Goal: Information Seeking & Learning: Check status

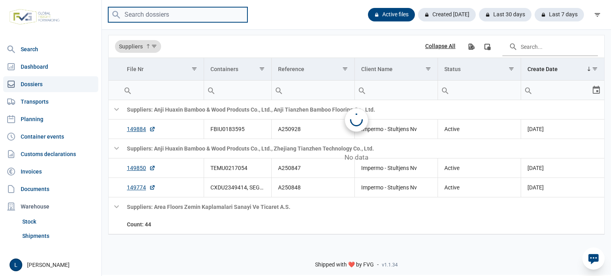
click at [164, 19] on input "search" at bounding box center [177, 15] width 139 height 16
paste input "A250906"
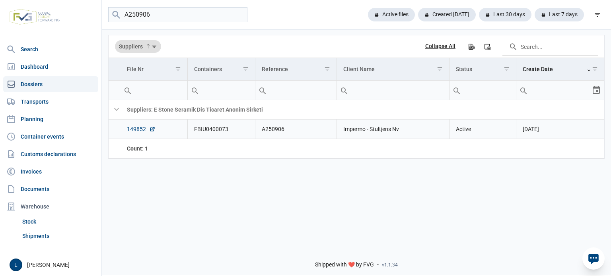
click at [139, 129] on link "149852" at bounding box center [141, 129] width 29 height 8
click at [166, 12] on input "A250906" at bounding box center [177, 15] width 139 height 16
paste input "TEMU0636723"
type input "TEMU0636723"
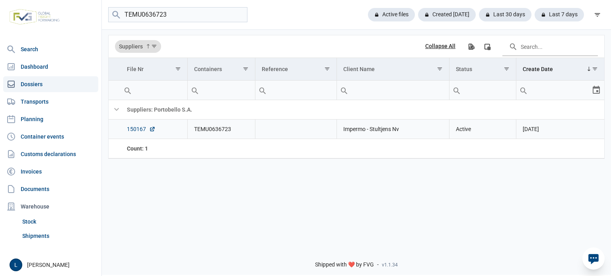
click at [138, 133] on link "150167" at bounding box center [141, 129] width 29 height 8
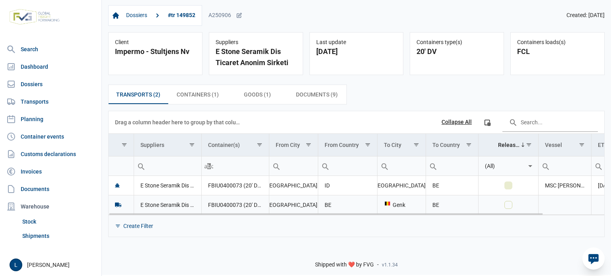
click at [269, 212] on tr "E Stone Seramik Dis Ticaret Anonim Sirketi FBIU0400073 (20' DV) [GEOGRAPHIC_DAT…" at bounding box center [391, 204] width 565 height 19
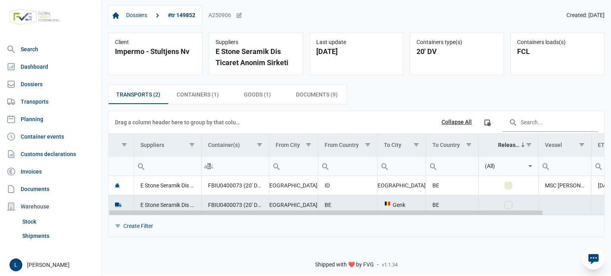
drag, startPoint x: 269, startPoint y: 214, endPoint x: 180, endPoint y: 209, distance: 88.8
click at [185, 212] on body "For evaluation purposes only. Redistribution prohibited. Please register an exi…" at bounding box center [305, 124] width 611 height 276
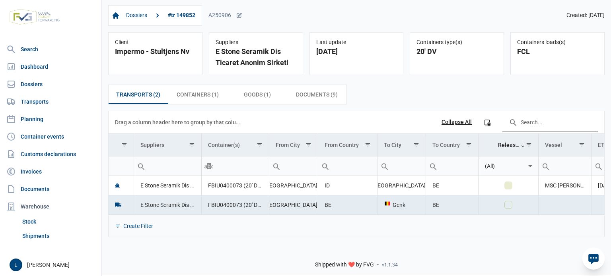
click at [204, 97] on span "Containers (1) Containers (1)" at bounding box center [198, 95] width 42 height 10
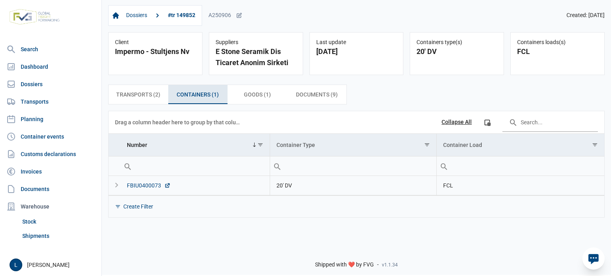
click at [151, 184] on div "FBIU0400073" at bounding box center [149, 186] width 44 height 8
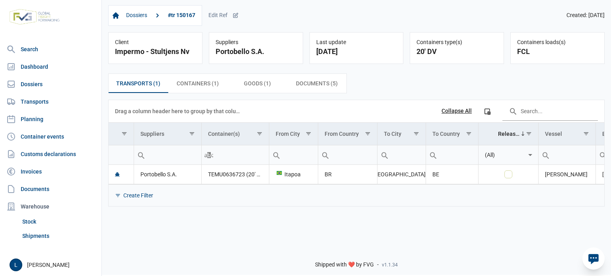
click at [218, 6] on div "Dossiers #tr 150167 Edit Ref" at bounding box center [173, 15] width 130 height 21
click at [219, 12] on div "Dossiers #tr 150167 Edit Ref" at bounding box center [173, 15] width 130 height 21
click at [229, 18] on div "Edit Ref" at bounding box center [223, 15] width 30 height 7
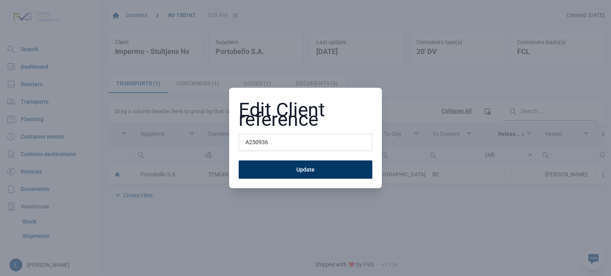
type input "A250936"
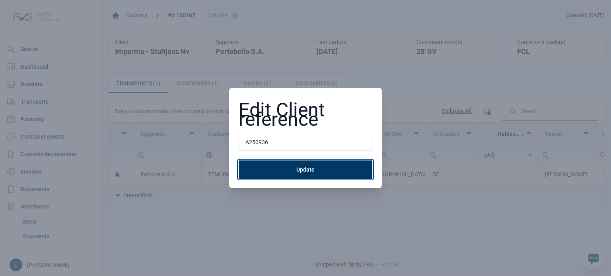
click at [315, 173] on button "Update" at bounding box center [306, 170] width 134 height 18
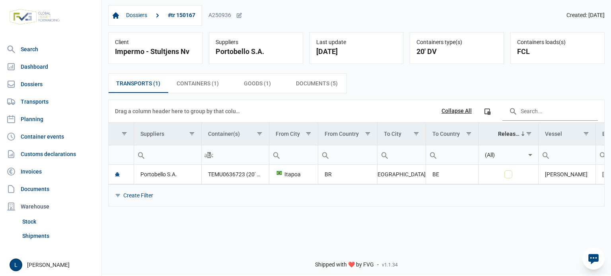
drag, startPoint x: 394, startPoint y: 184, endPoint x: 479, endPoint y: 186, distance: 85.1
click at [478, 186] on div "Create Filter" at bounding box center [356, 195] width 495 height 22
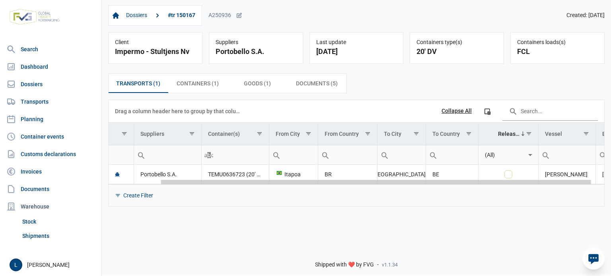
scroll to position [0, 73]
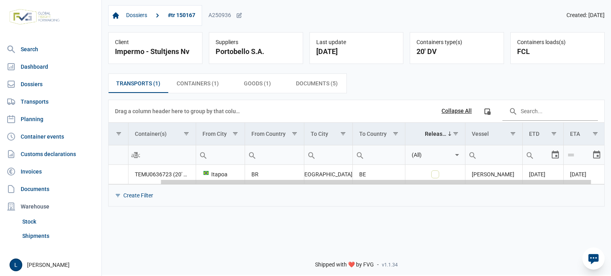
drag, startPoint x: 478, startPoint y: 182, endPoint x: 594, endPoint y: 185, distance: 116.5
click at [594, 185] on body "For evaluation purposes only. Redistribution prohibited. Please register an exi…" at bounding box center [305, 124] width 611 height 276
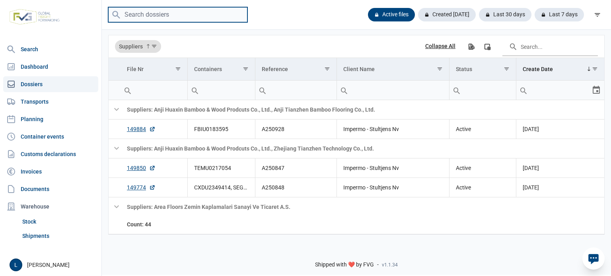
click at [165, 11] on input "search" at bounding box center [177, 15] width 139 height 16
type input "grinwood"
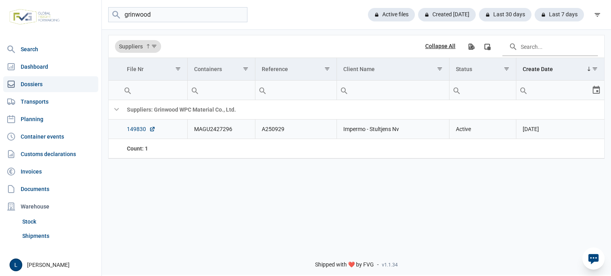
click at [143, 127] on link "149830" at bounding box center [141, 129] width 29 height 8
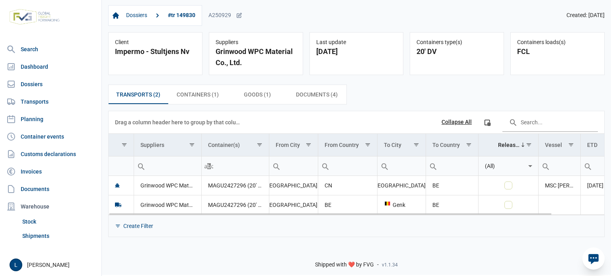
drag, startPoint x: 320, startPoint y: 212, endPoint x: 544, endPoint y: 212, distance: 224.3
click at [544, 212] on body "For evaluation purposes only. Redistribution prohibited. Please register an exi…" at bounding box center [305, 124] width 611 height 276
click at [544, 212] on td "Data grid with 2 rows and 11 columns" at bounding box center [559, 204] width 42 height 19
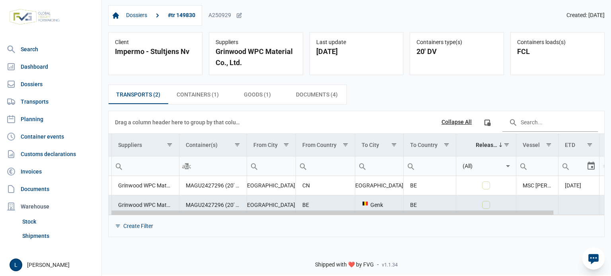
scroll to position [0, 58]
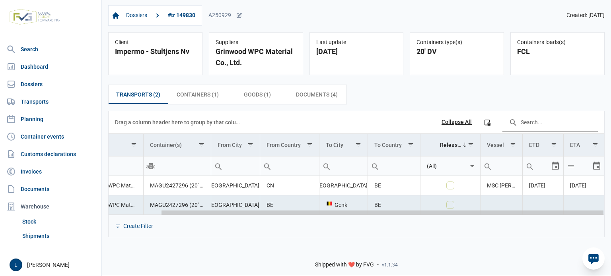
drag, startPoint x: 552, startPoint y: 213, endPoint x: 610, endPoint y: 214, distance: 58.9
click at [610, 214] on body "For evaluation purposes only. Redistribution prohibited. Please register an exi…" at bounding box center [305, 124] width 611 height 276
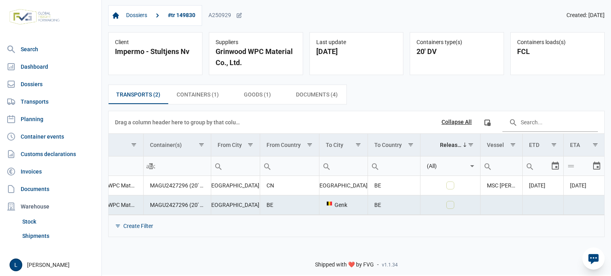
click at [310, 233] on div "Create Filter" at bounding box center [356, 226] width 495 height 22
